Goal: Find specific page/section

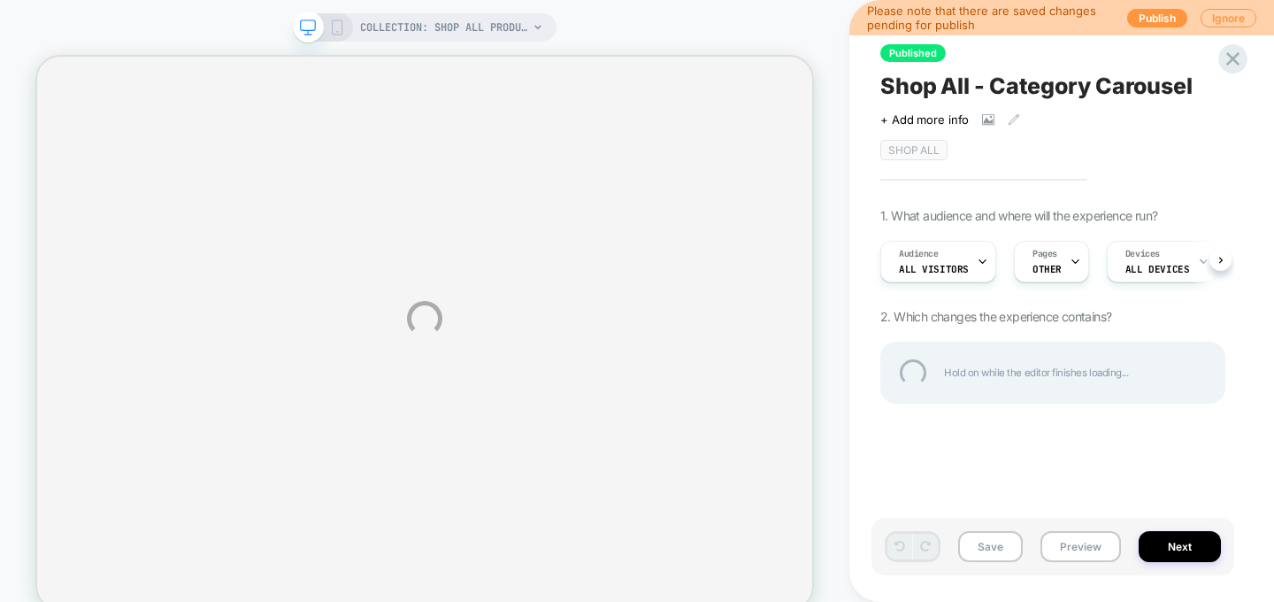
drag, startPoint x: 0, startPoint y: 0, endPoint x: 502, endPoint y: 226, distance: 550.8
click at [502, 226] on div "COLLECTION: Shop All Products (Category) COLLECTION: Shop All Products (Categor…" at bounding box center [637, 318] width 1274 height 637
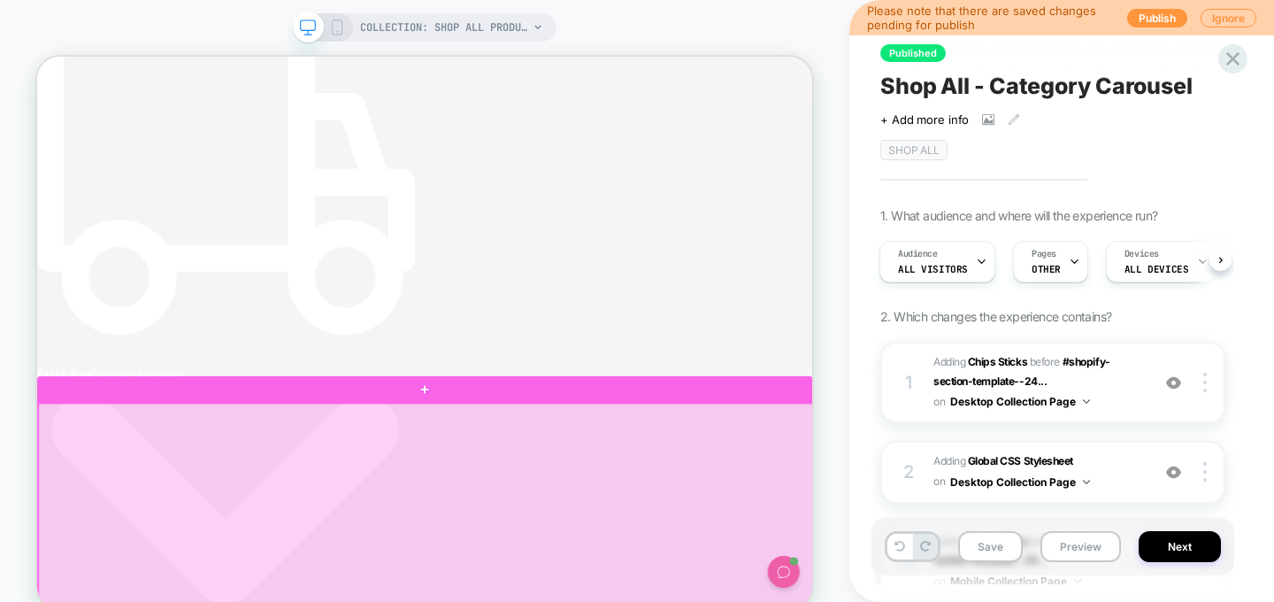
scroll to position [0, 6]
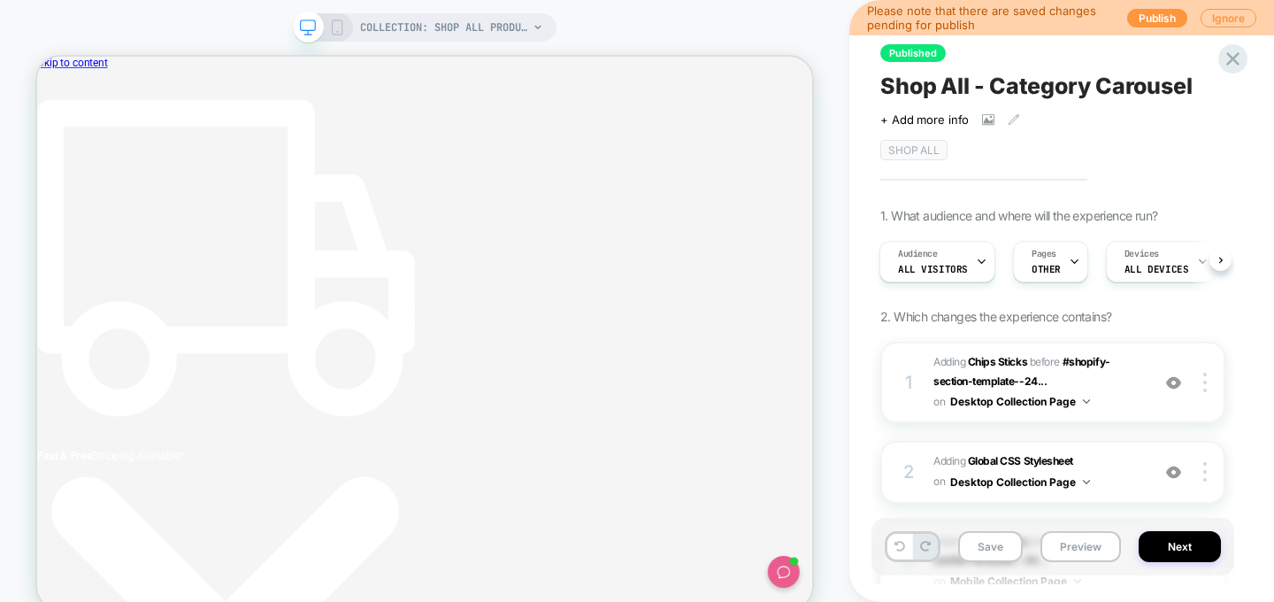
scroll to position [0, 481]
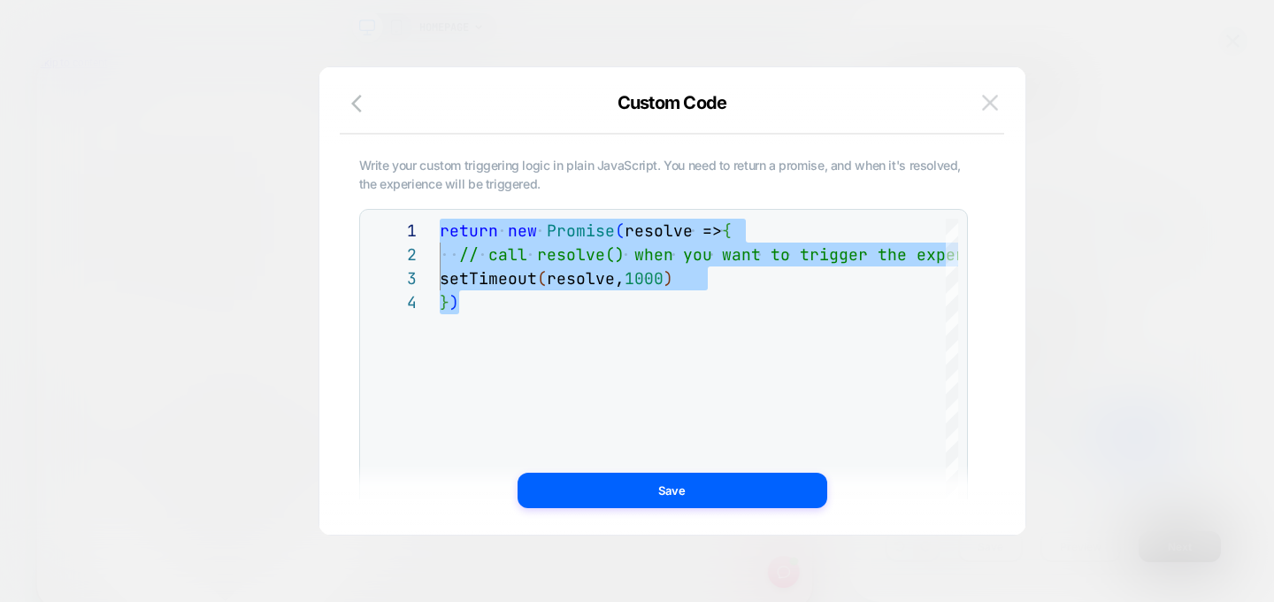
scroll to position [0, 119]
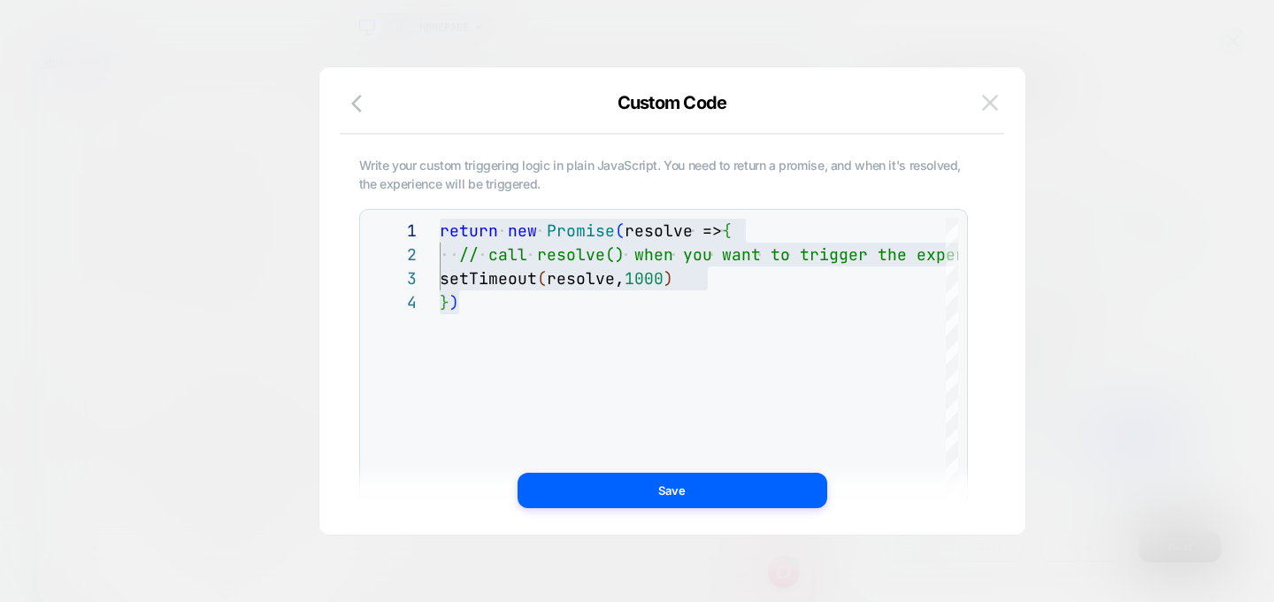
click at [986, 101] on img at bounding box center [990, 102] width 16 height 15
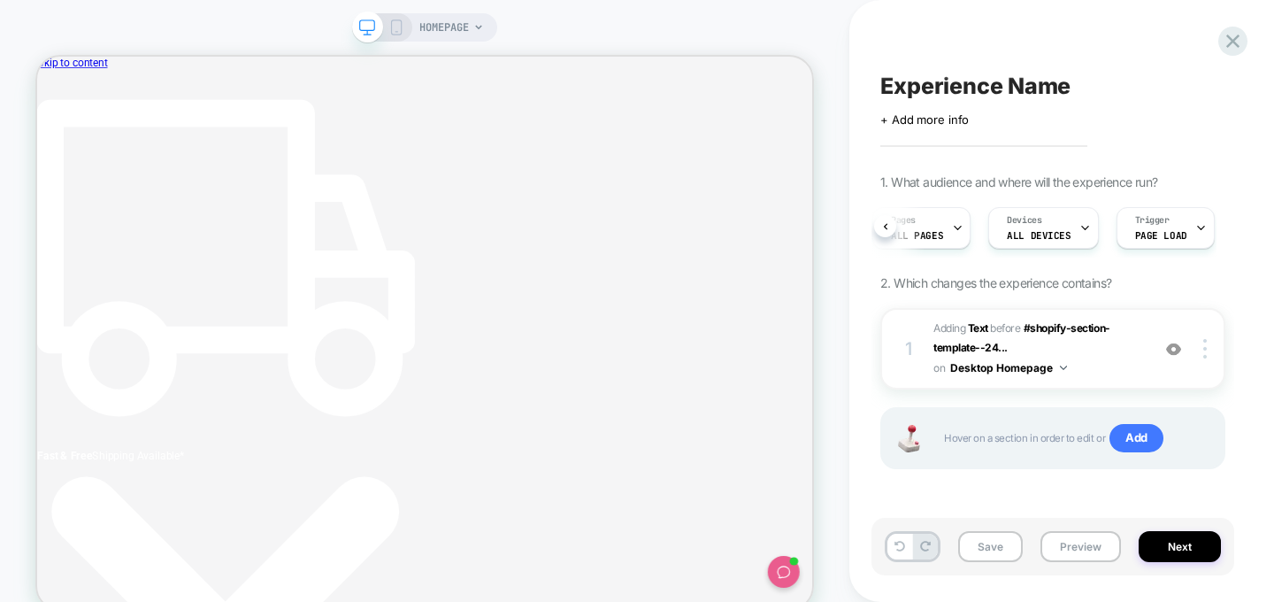
scroll to position [0, 0]
click at [1235, 32] on icon at bounding box center [1233, 41] width 24 height 24
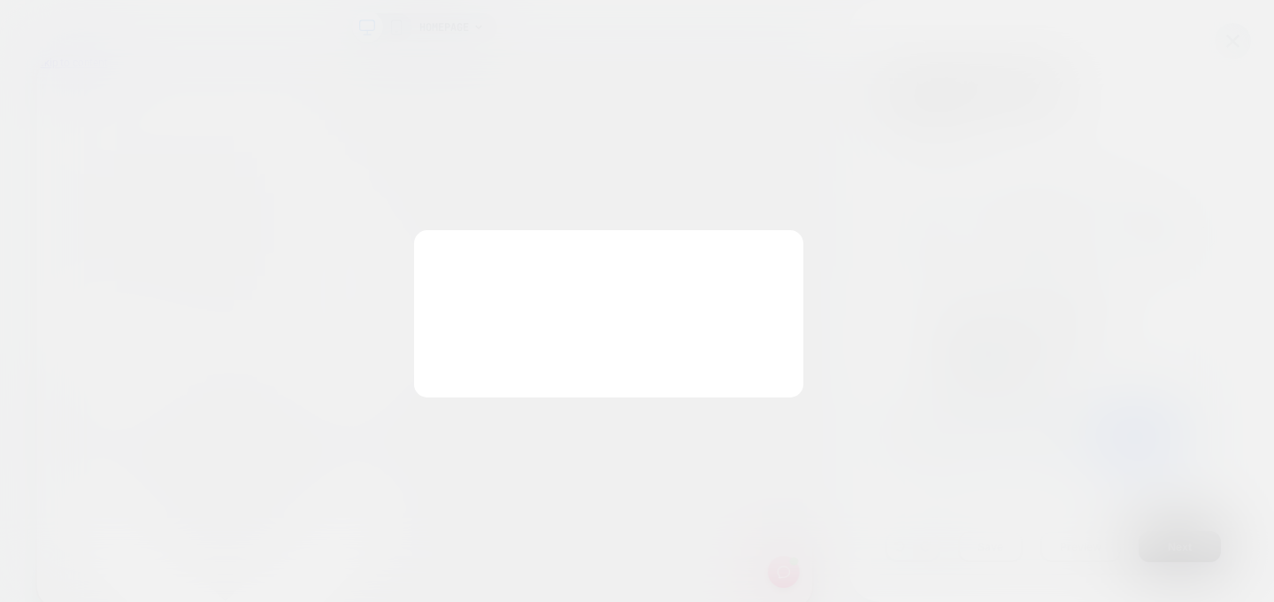
scroll to position [0, 0]
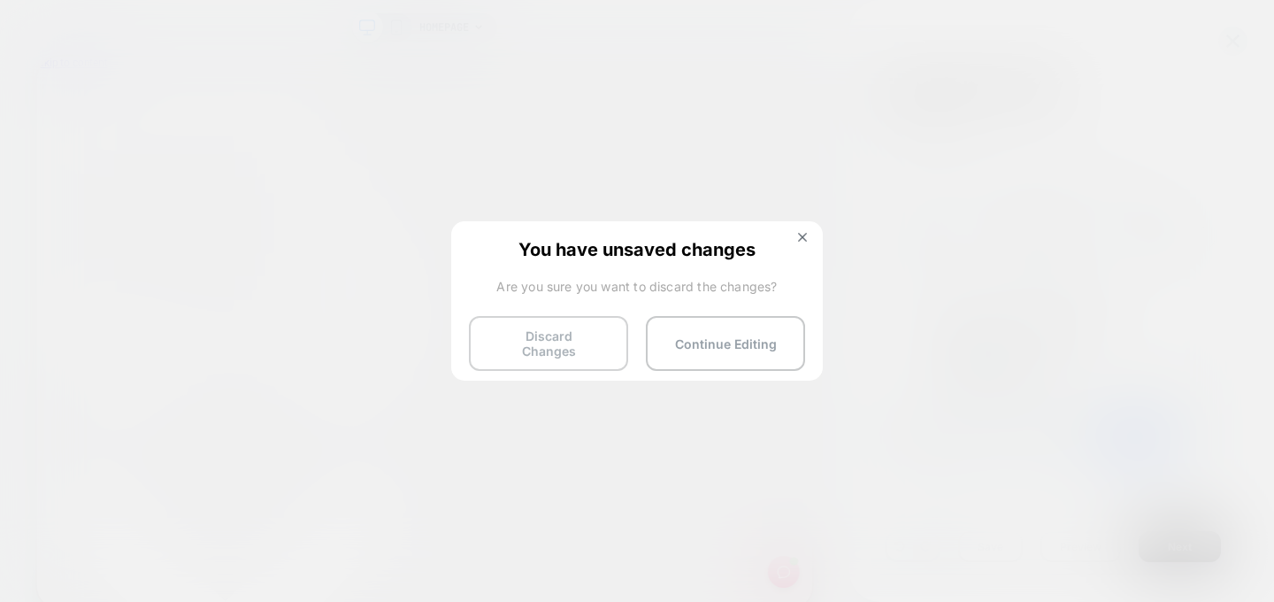
click at [563, 334] on button "Discard Changes" at bounding box center [548, 343] width 159 height 55
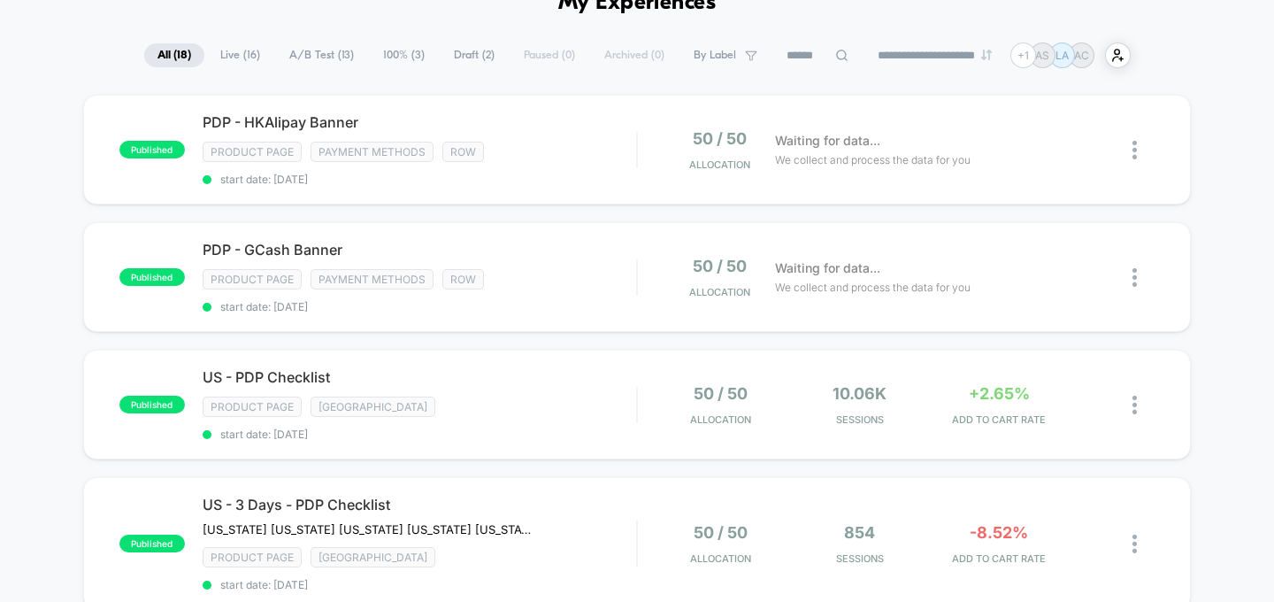
scroll to position [96, 0]
